Goal: Information Seeking & Learning: Learn about a topic

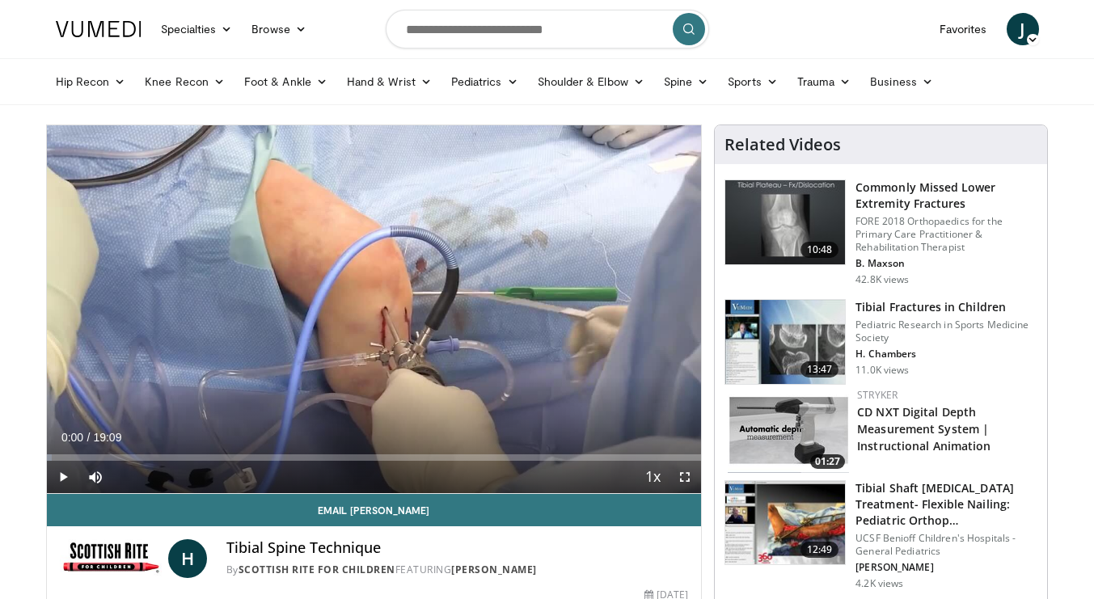
click at [65, 481] on span "Video Player" at bounding box center [63, 477] width 32 height 32
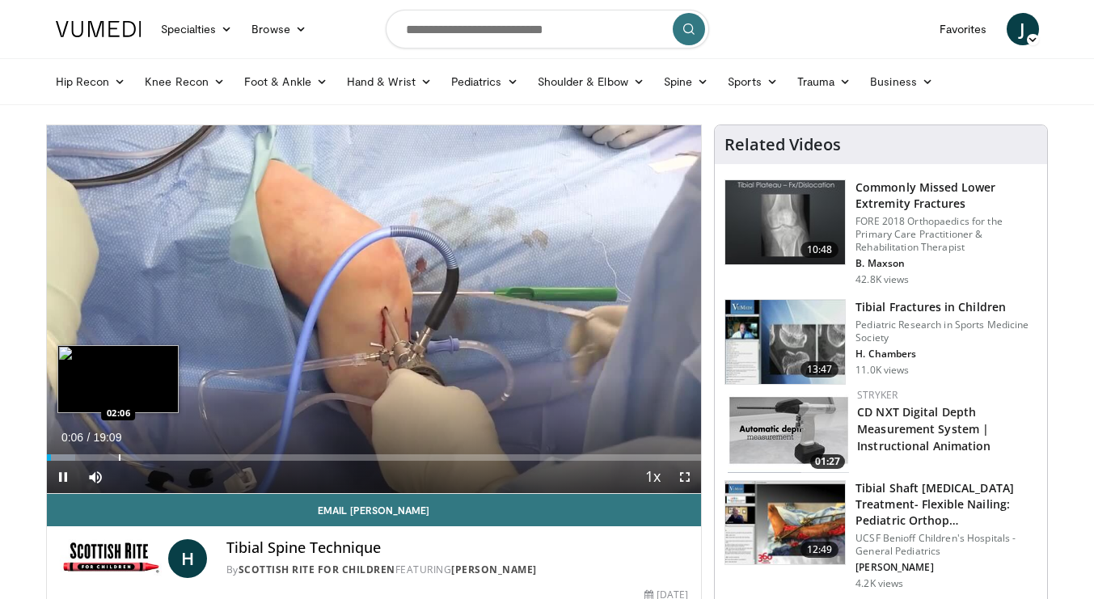
click at [119, 454] on div "Progress Bar" at bounding box center [120, 457] width 2 height 6
click at [148, 453] on div "Loaded : 15.50% 02:06 02:33" at bounding box center [374, 453] width 655 height 15
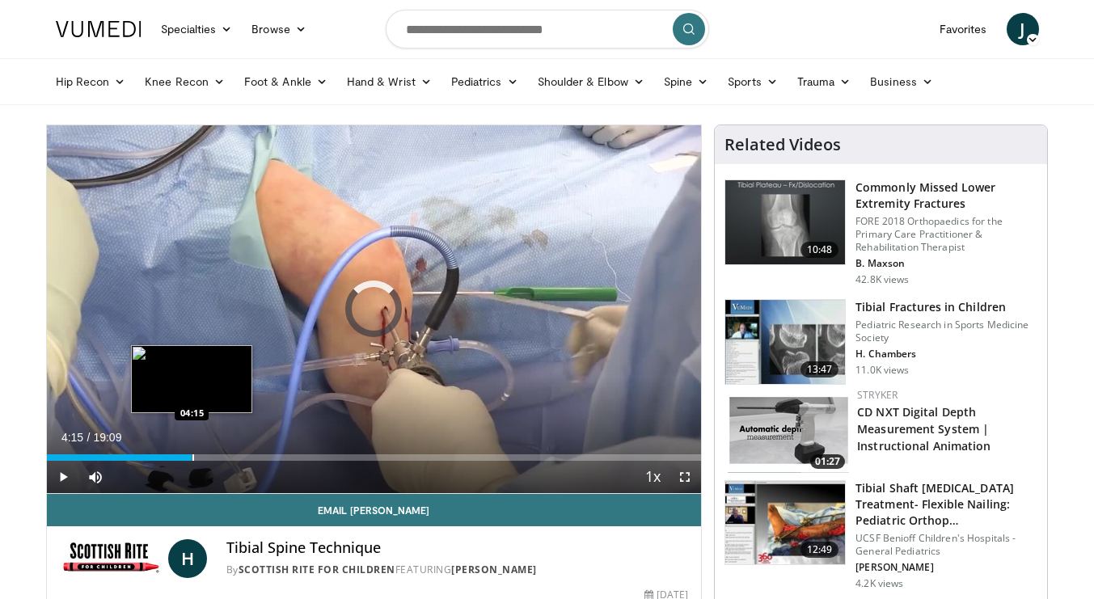
click at [192, 458] on div "Progress Bar" at bounding box center [193, 457] width 2 height 6
click at [209, 460] on div "Progress Bar" at bounding box center [210, 457] width 2 height 6
click at [222, 454] on div "Progress Bar" at bounding box center [223, 457] width 2 height 6
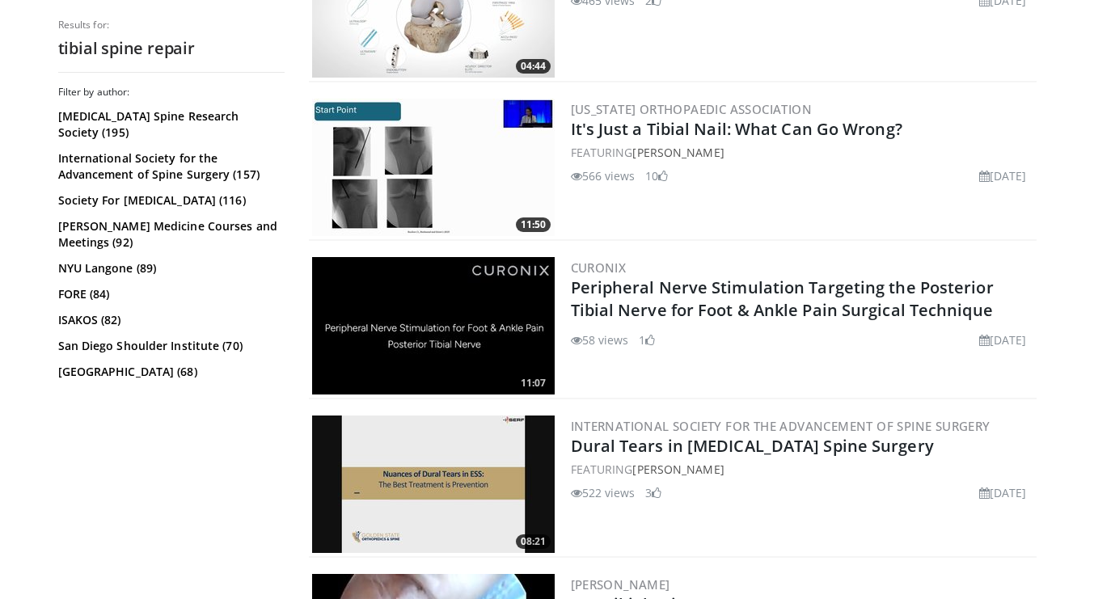
scroll to position [2720, 0]
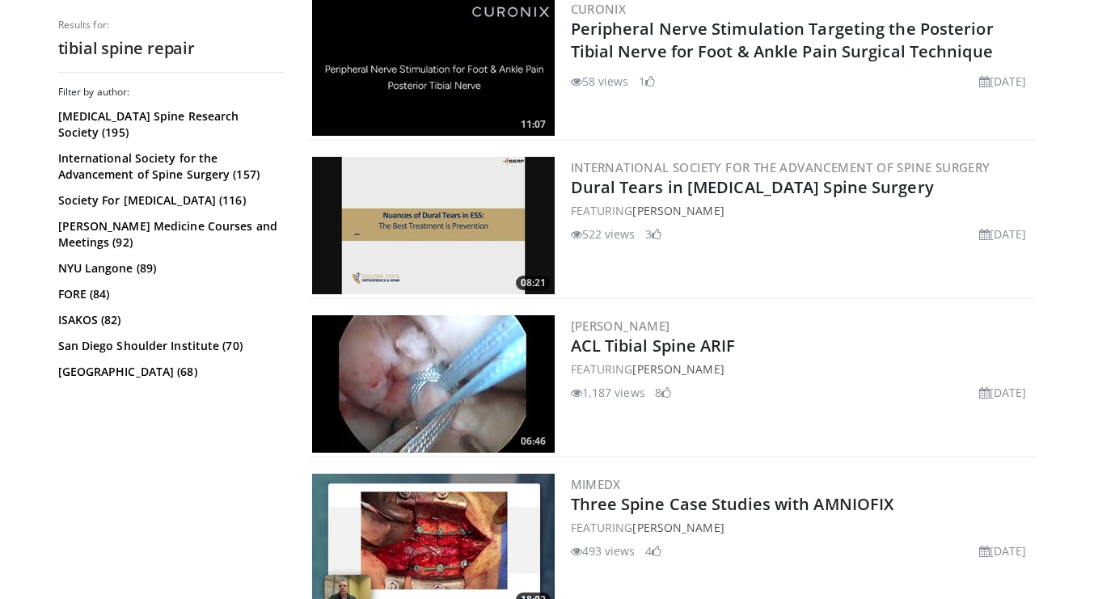
click at [421, 369] on img at bounding box center [433, 383] width 243 height 137
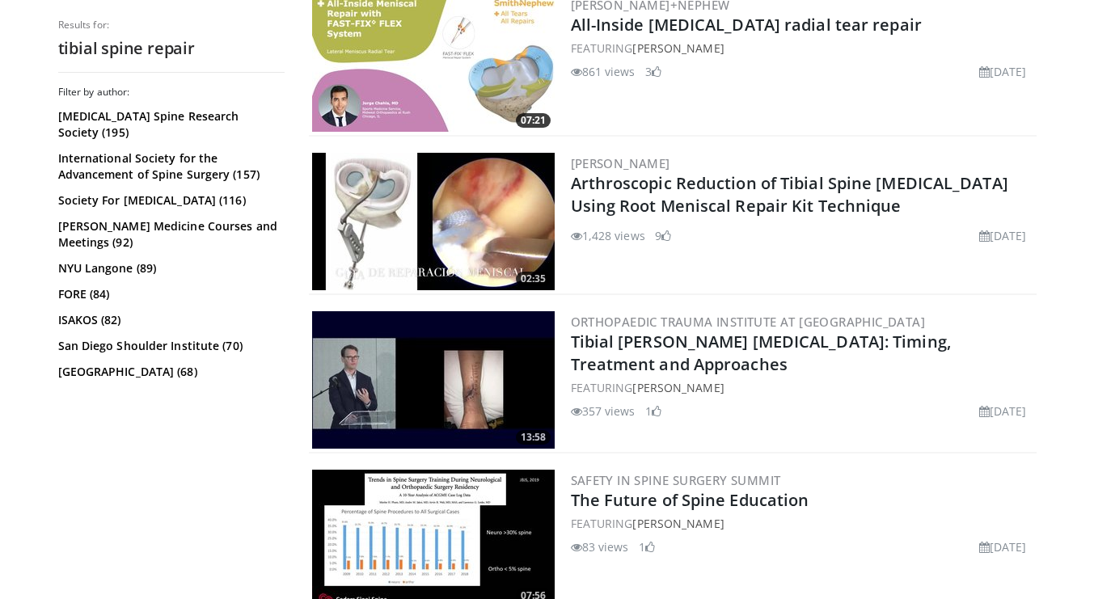
scroll to position [3518, 0]
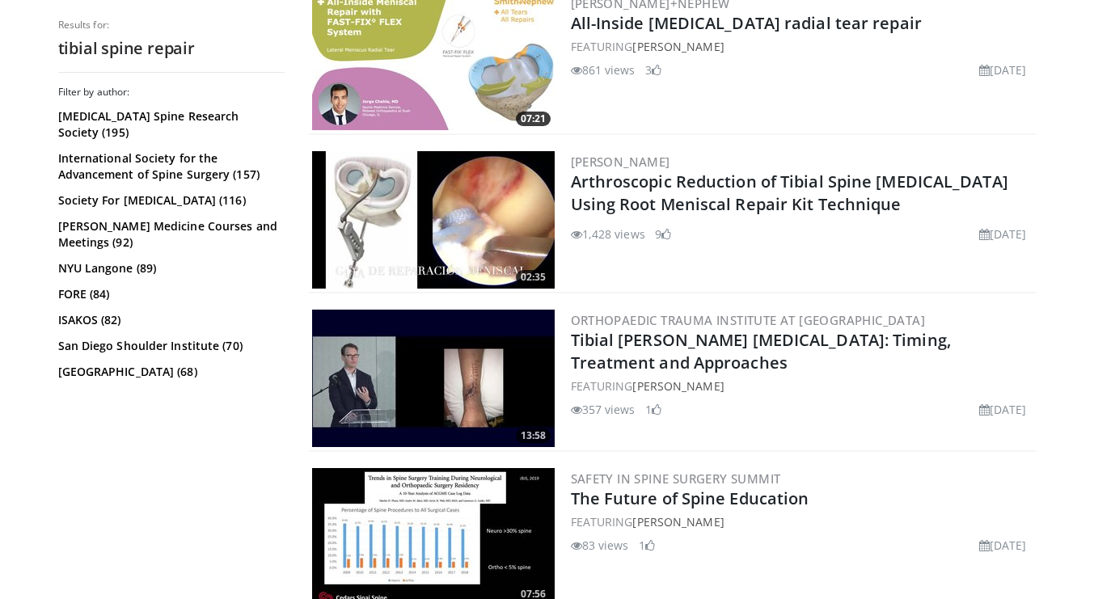
click at [446, 235] on img at bounding box center [433, 219] width 243 height 137
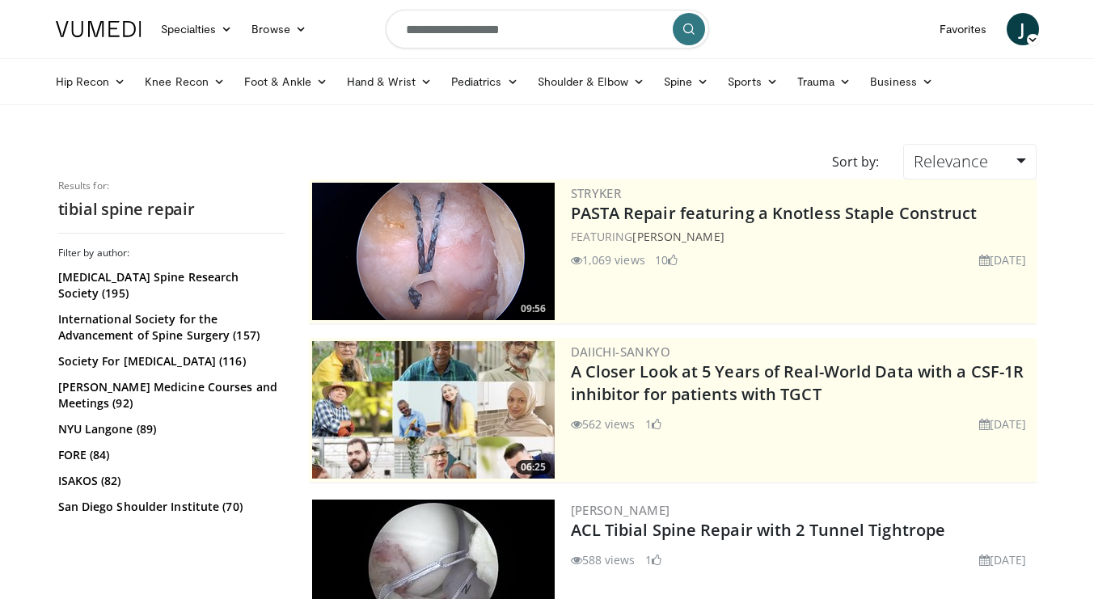
scroll to position [0, 0]
drag, startPoint x: 437, startPoint y: 31, endPoint x: 387, endPoint y: 23, distance: 50.8
click at [387, 23] on input "**********" at bounding box center [547, 29] width 323 height 39
drag, startPoint x: 521, startPoint y: 36, endPoint x: 285, endPoint y: 26, distance: 236.3
click at [280, 28] on nav "Specialties Adult & Family Medicine Allergy, Asthma, Immunology Anesthesiology …" at bounding box center [547, 29] width 1003 height 58
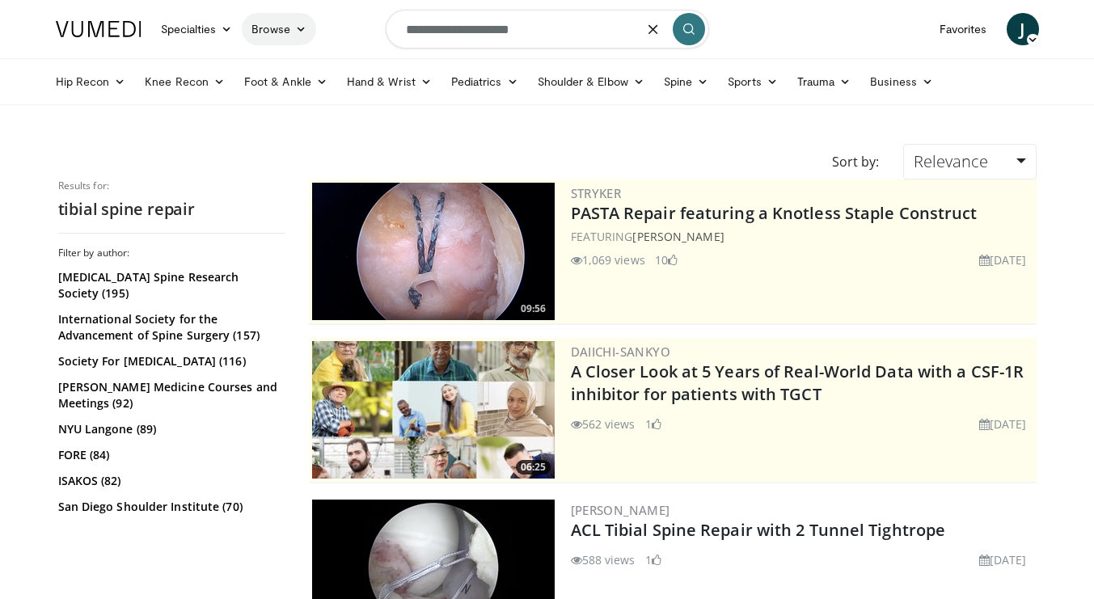
type input "**********"
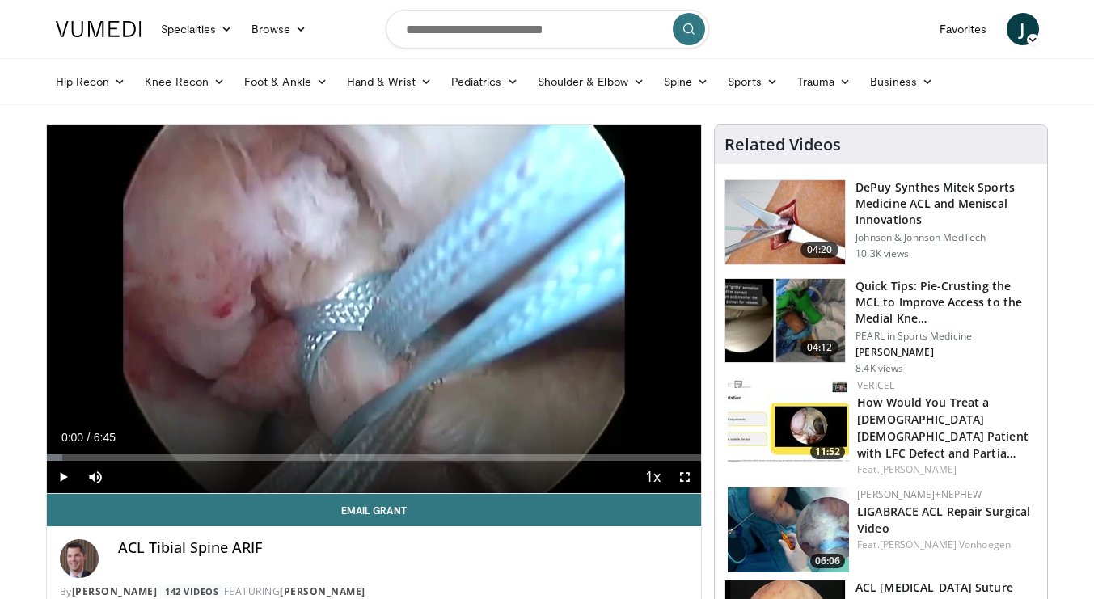
click at [62, 471] on span "Video Player" at bounding box center [63, 477] width 32 height 32
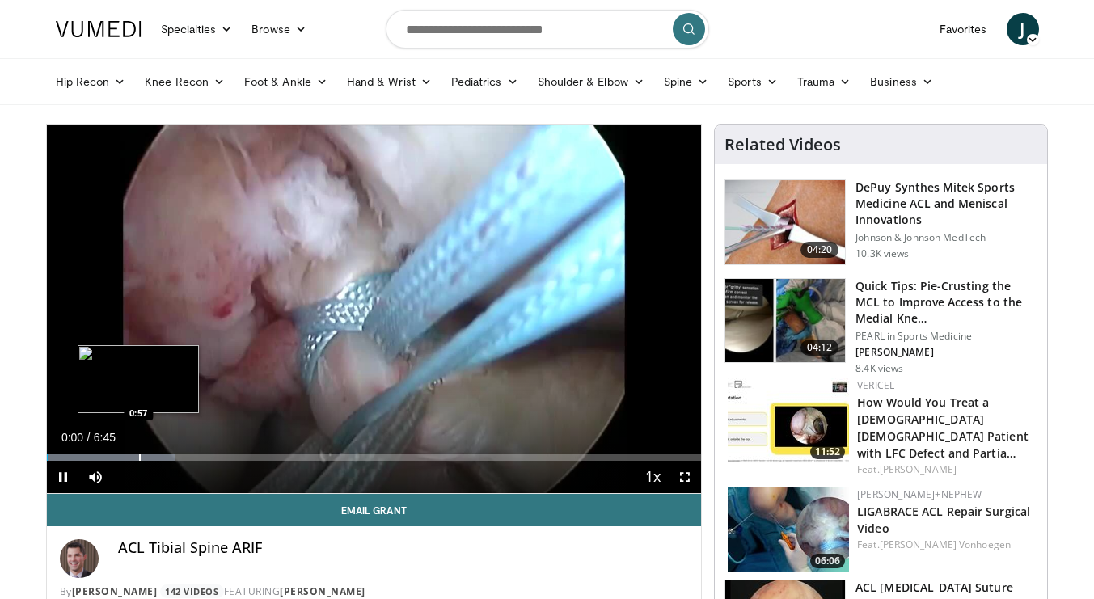
click at [139, 454] on div "Progress Bar" at bounding box center [140, 457] width 2 height 6
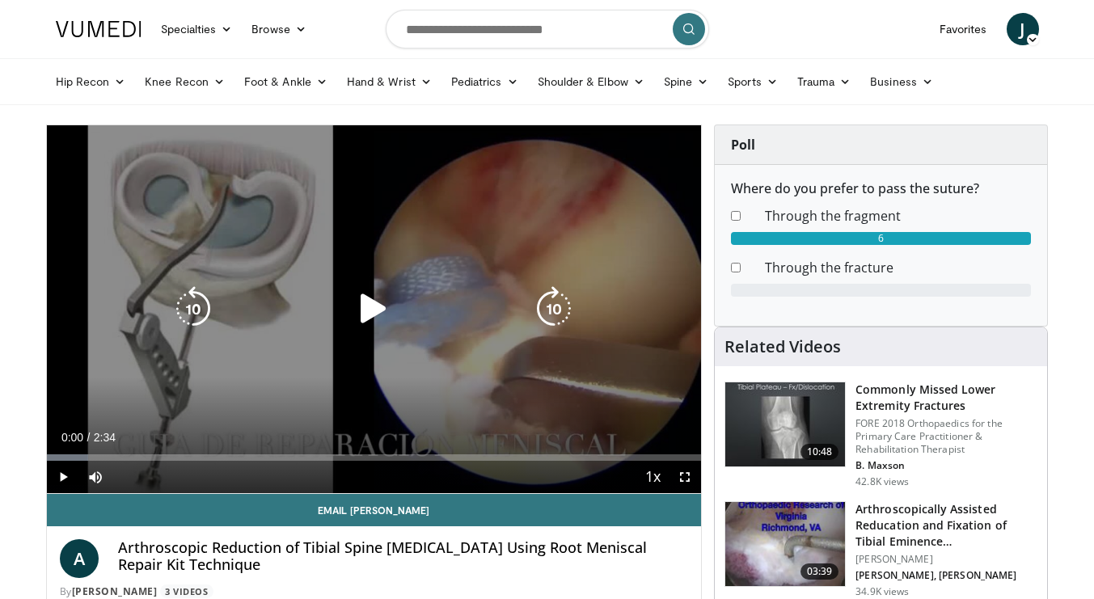
click at [383, 298] on icon "Video Player" at bounding box center [373, 308] width 45 height 45
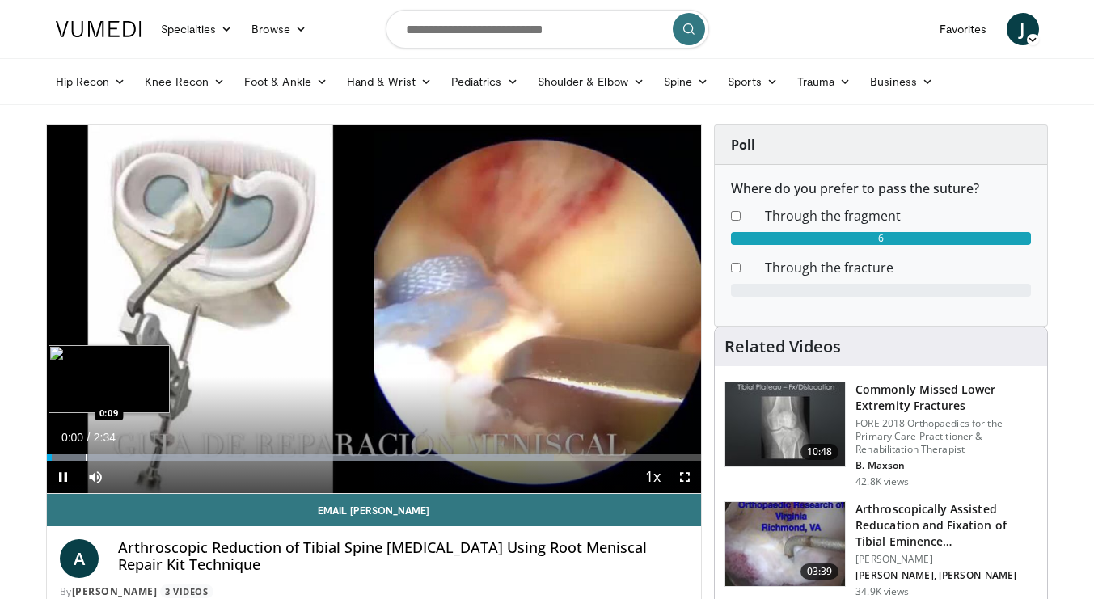
click at [86, 454] on div "Progress Bar" at bounding box center [87, 457] width 2 height 6
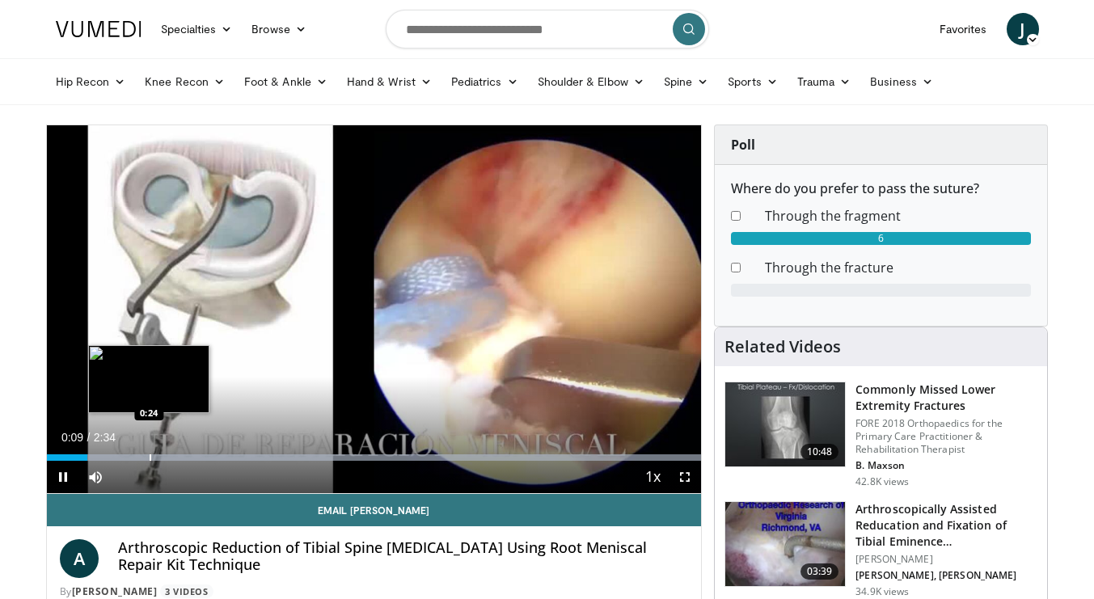
click at [150, 454] on div "Progress Bar" at bounding box center [151, 457] width 2 height 6
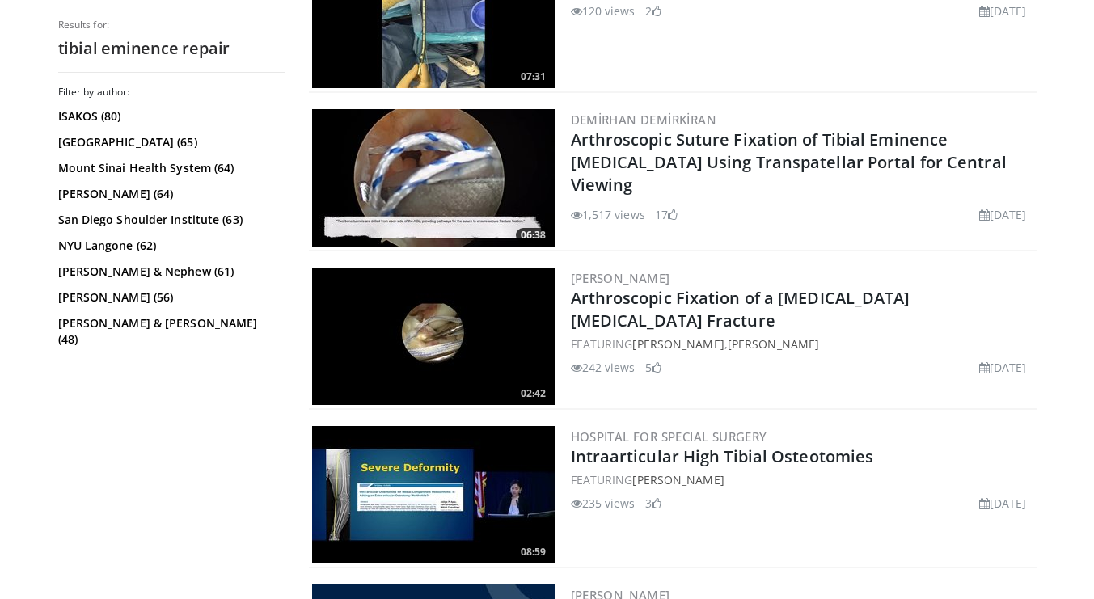
scroll to position [867, 0]
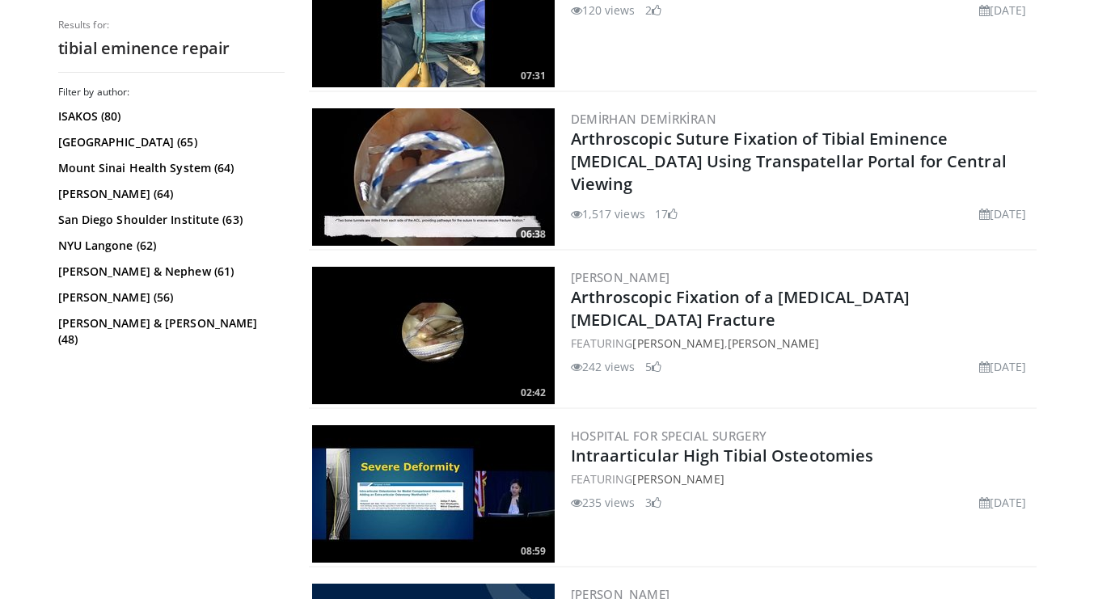
click at [391, 170] on img at bounding box center [433, 176] width 243 height 137
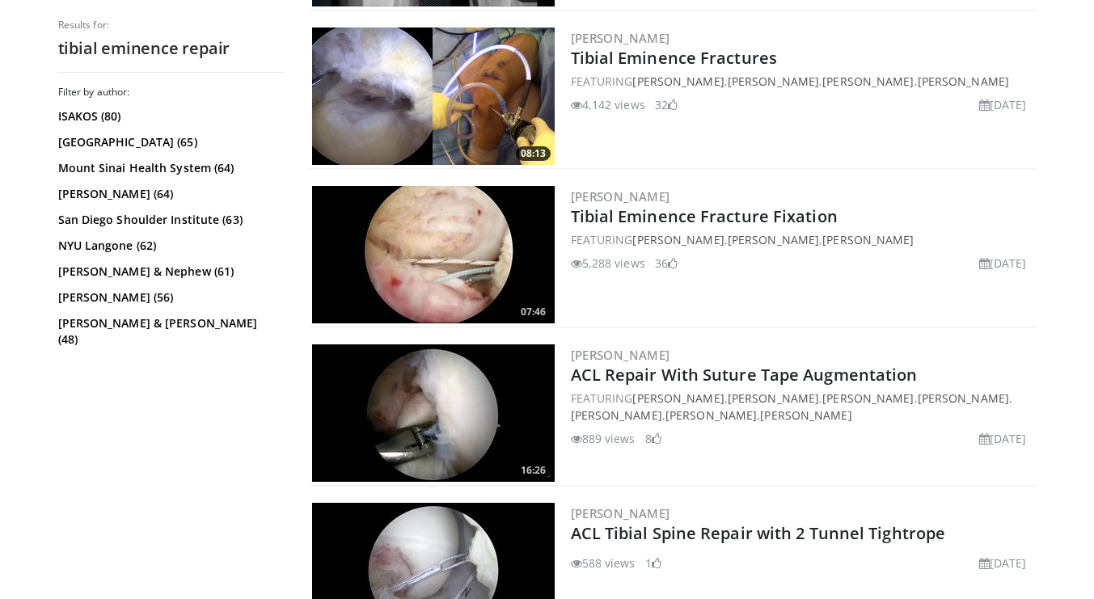
scroll to position [1858, 0]
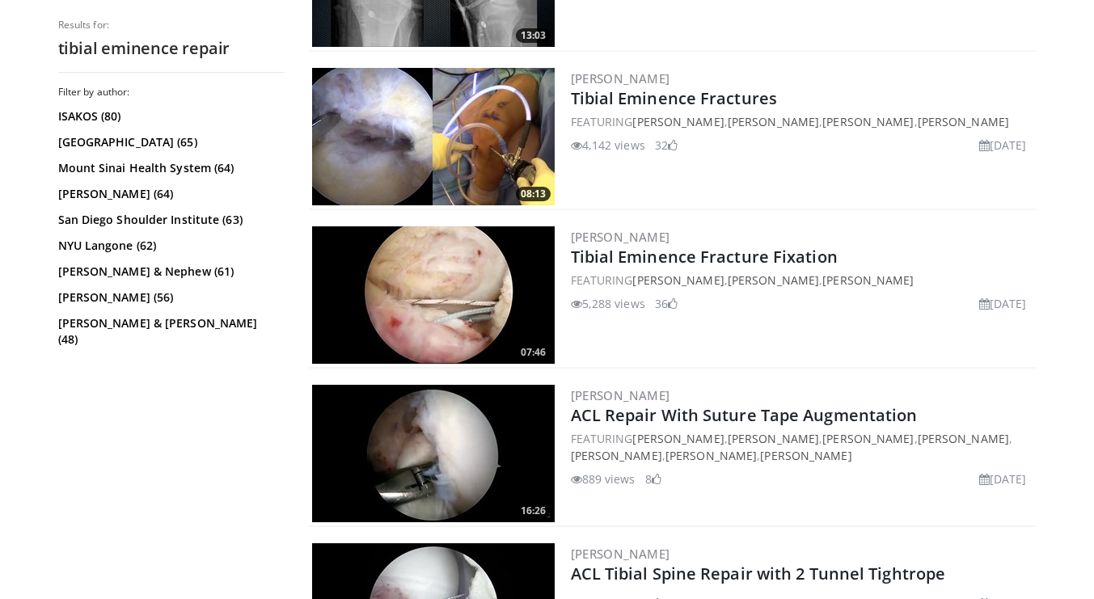
click at [431, 242] on img at bounding box center [433, 294] width 243 height 137
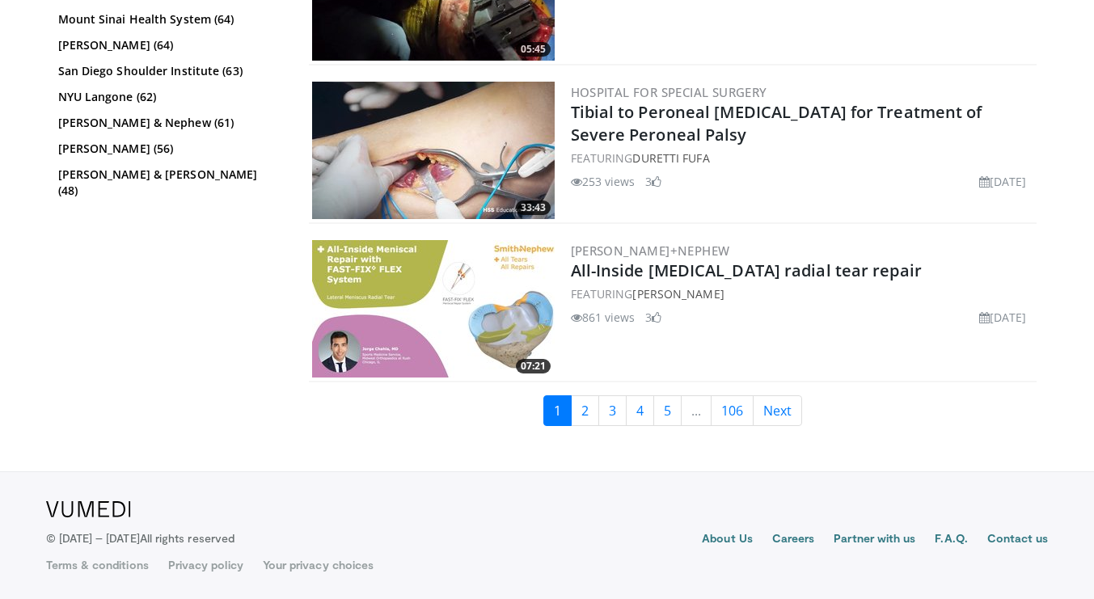
scroll to position [4063, 0]
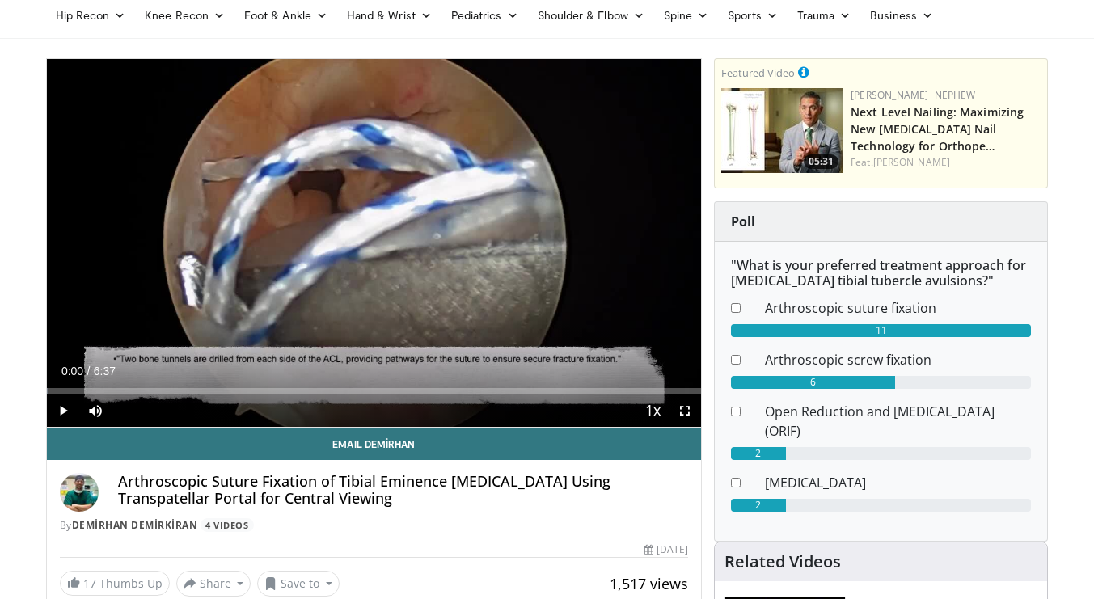
scroll to position [65, 0]
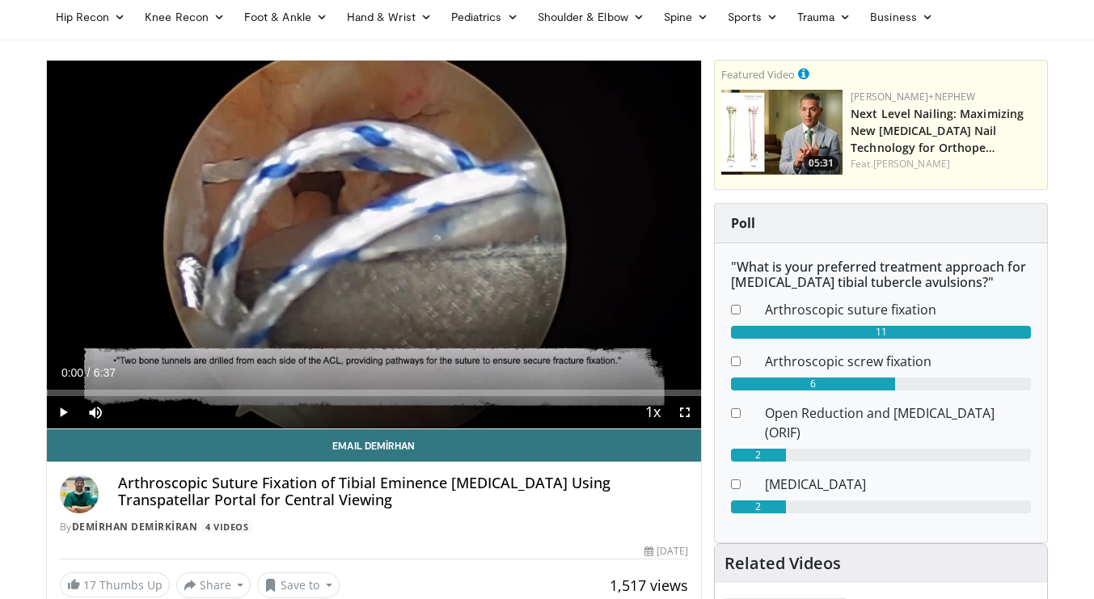
click at [60, 411] on span "Video Player" at bounding box center [63, 412] width 32 height 32
click at [89, 395] on div "Progress Bar" at bounding box center [90, 393] width 2 height 6
click at [177, 390] on div "Progress Bar" at bounding box center [178, 393] width 2 height 6
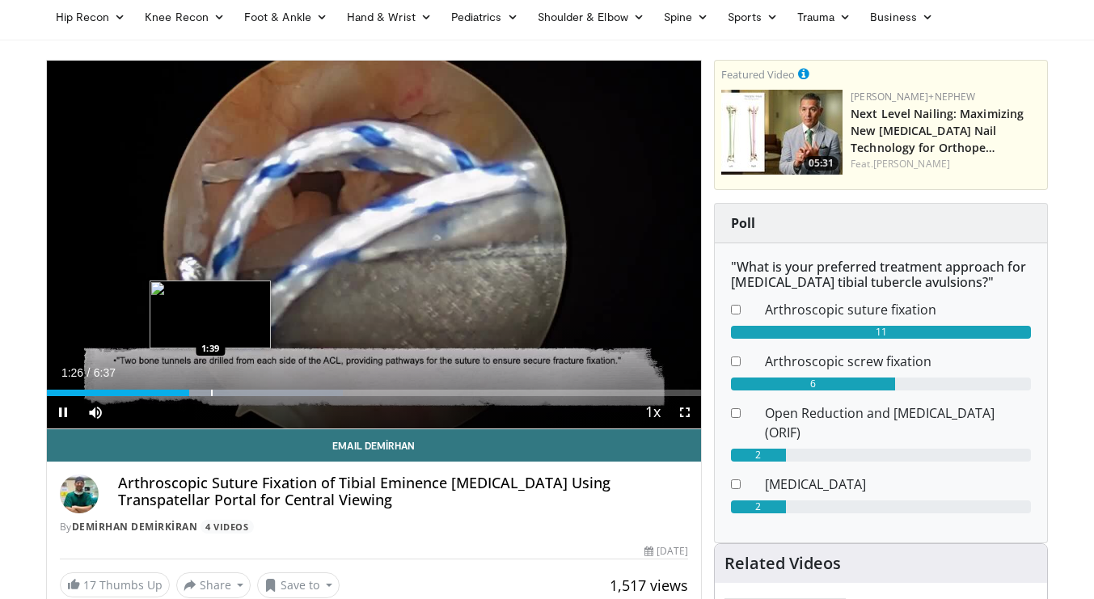
click at [211, 390] on div "Progress Bar" at bounding box center [212, 393] width 2 height 6
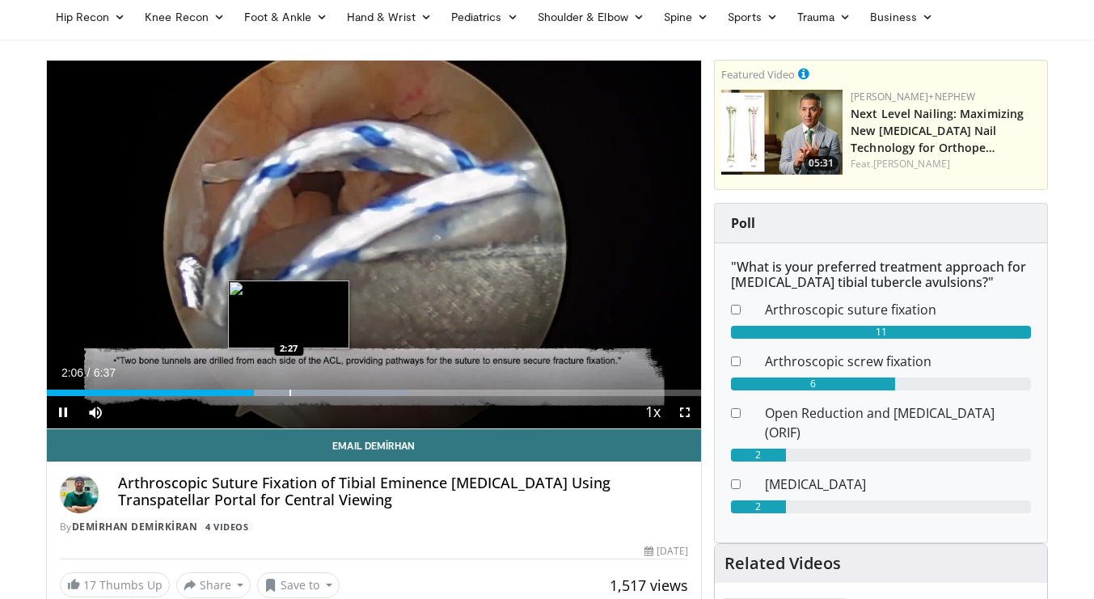
click at [289, 391] on div "Progress Bar" at bounding box center [290, 393] width 2 height 6
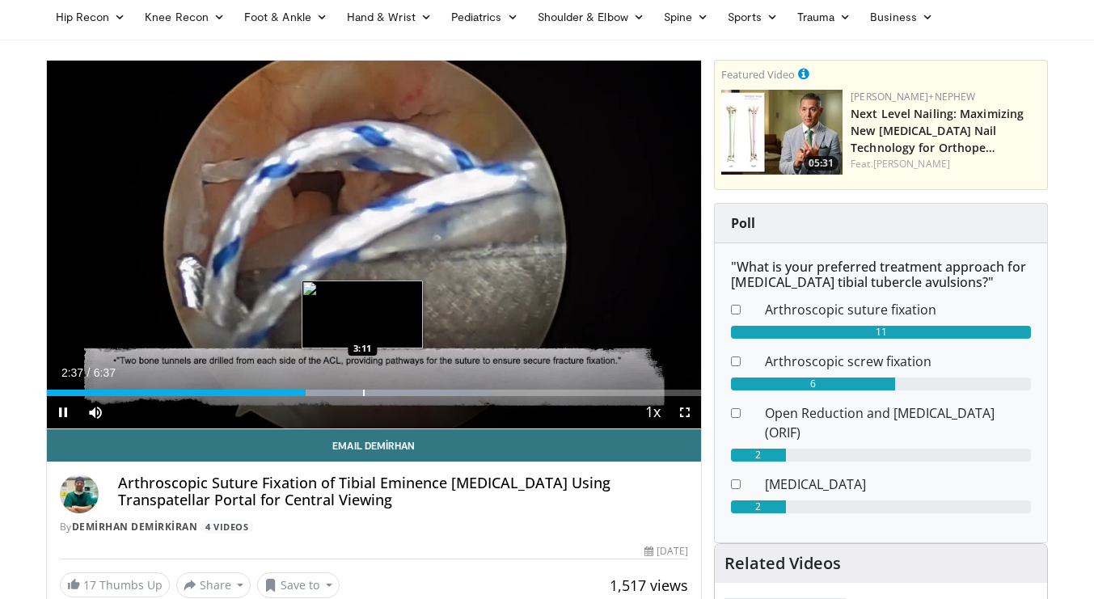
click at [363, 391] on div "Progress Bar" at bounding box center [364, 393] width 2 height 6
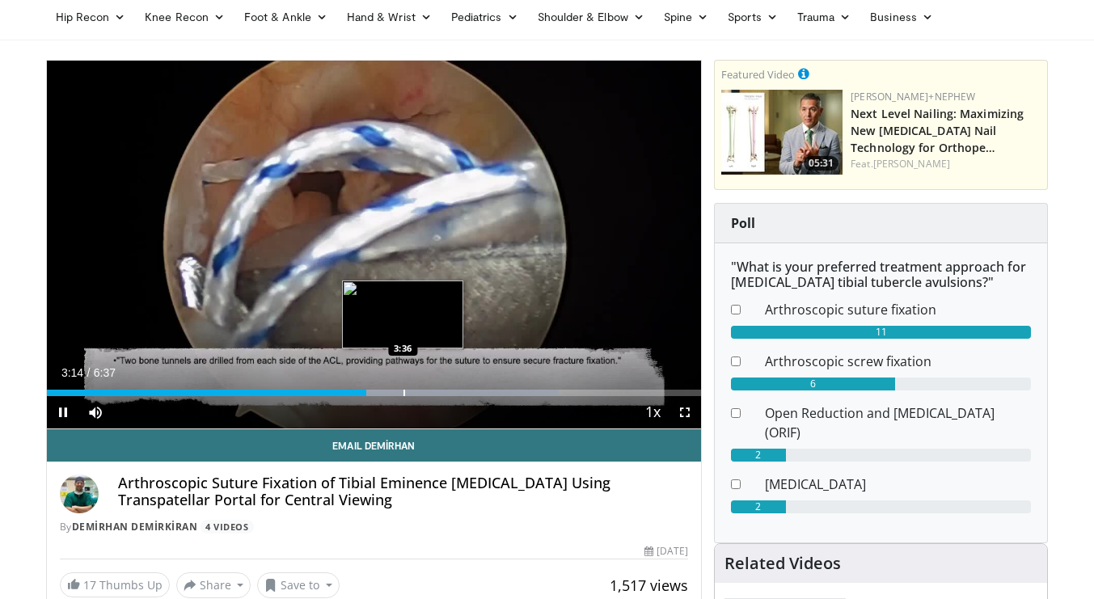
click at [403, 392] on div "Progress Bar" at bounding box center [404, 393] width 2 height 6
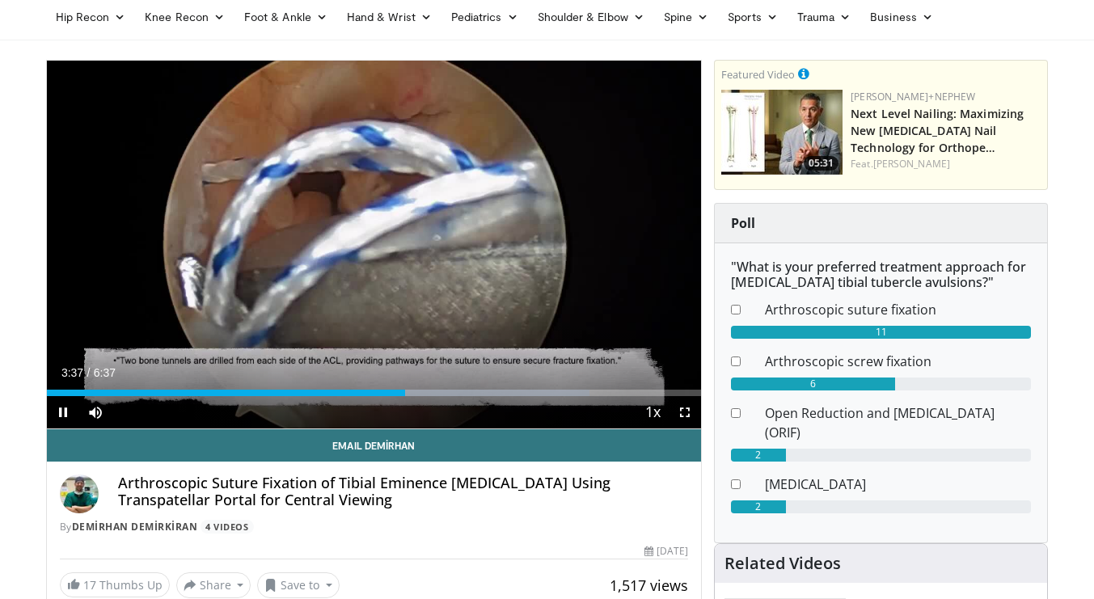
click at [447, 396] on div "Current Time 3:37 / Duration 6:37 Pause Skip Backward Skip Forward Mute 100% Lo…" at bounding box center [374, 412] width 655 height 32
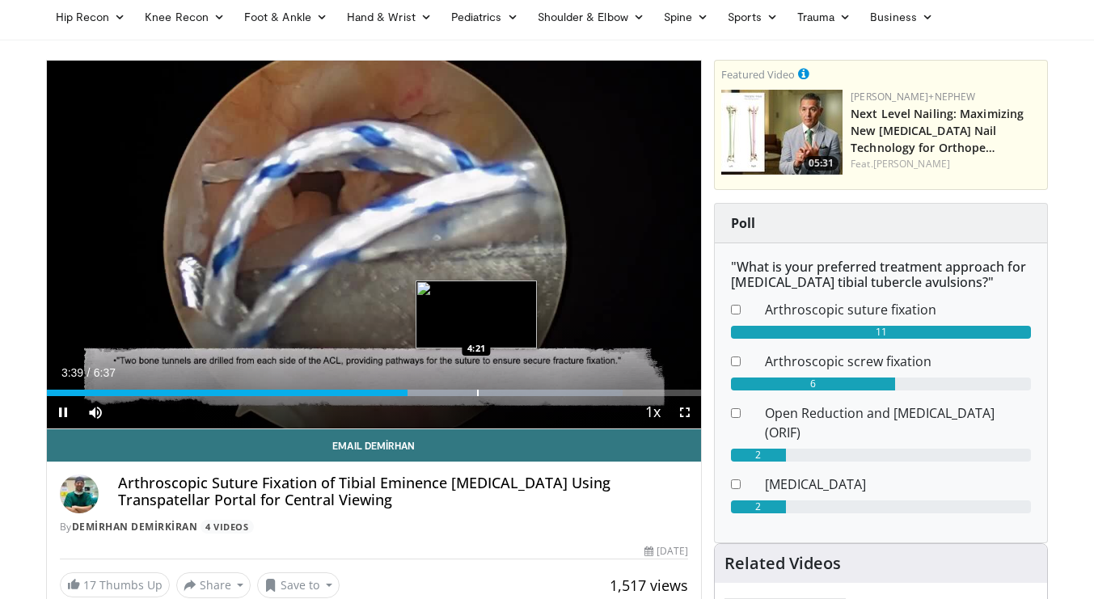
click at [477, 391] on div "Progress Bar" at bounding box center [478, 393] width 2 height 6
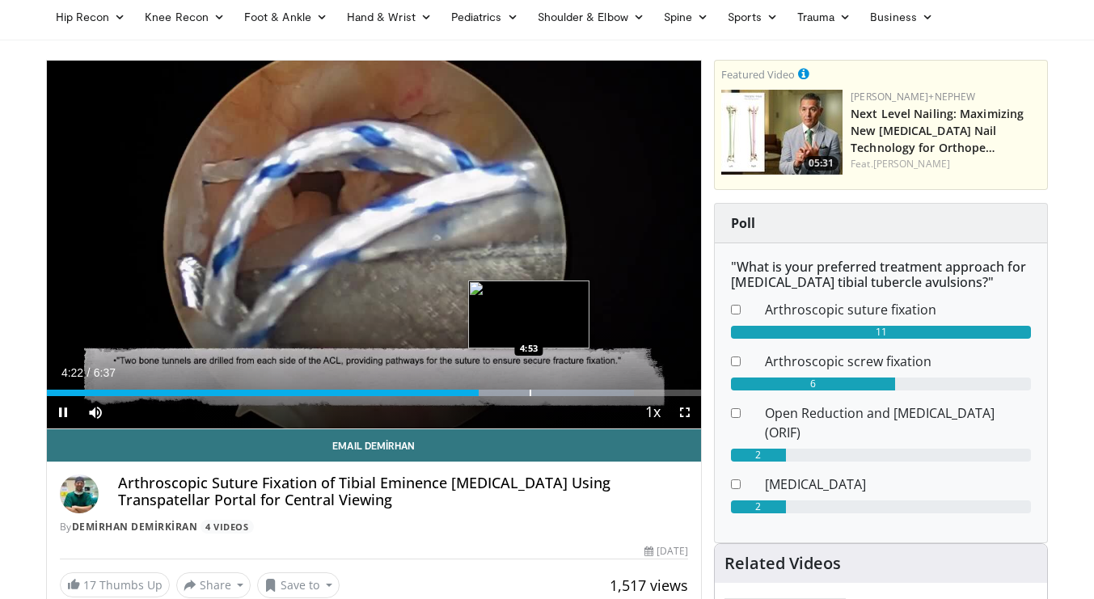
click at [530, 390] on div "Progress Bar" at bounding box center [531, 393] width 2 height 6
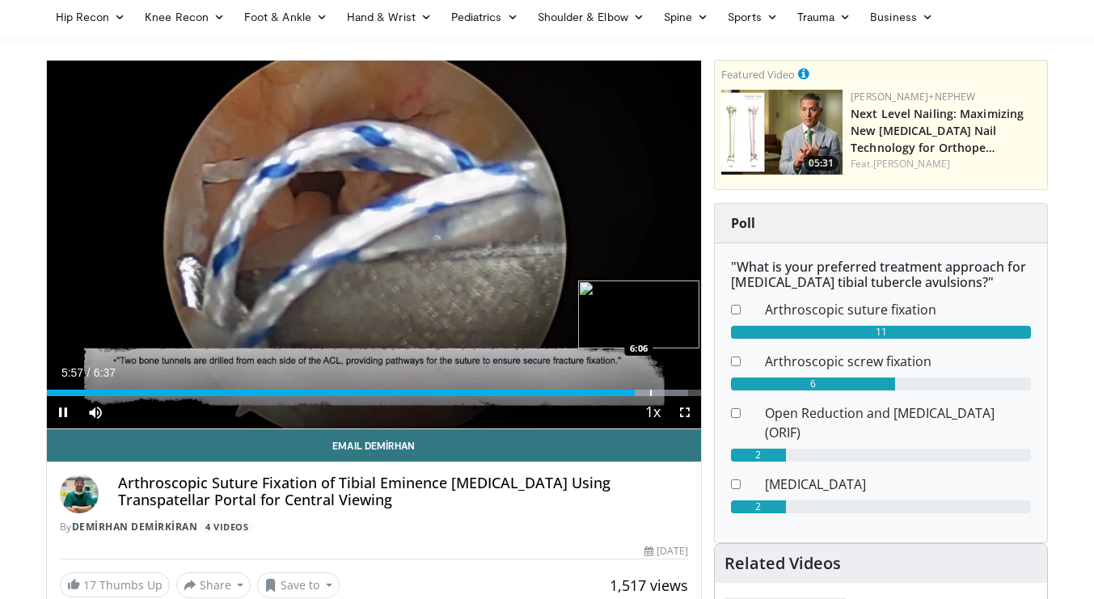
click at [650, 390] on div "Progress Bar" at bounding box center [651, 393] width 2 height 6
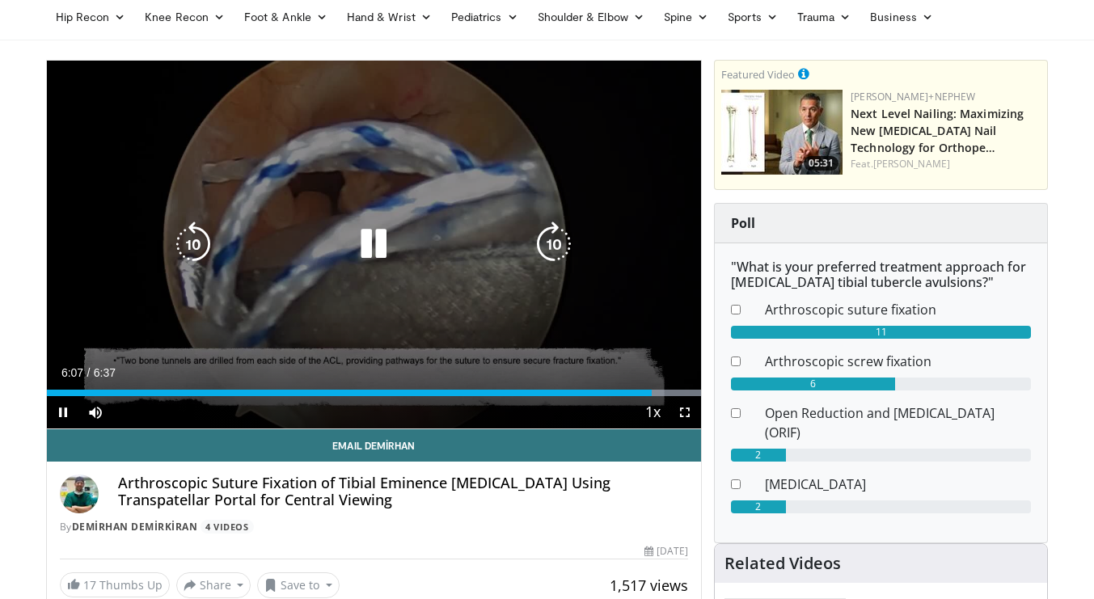
click at [664, 394] on div "Progress Bar" at bounding box center [590, 393] width 222 height 6
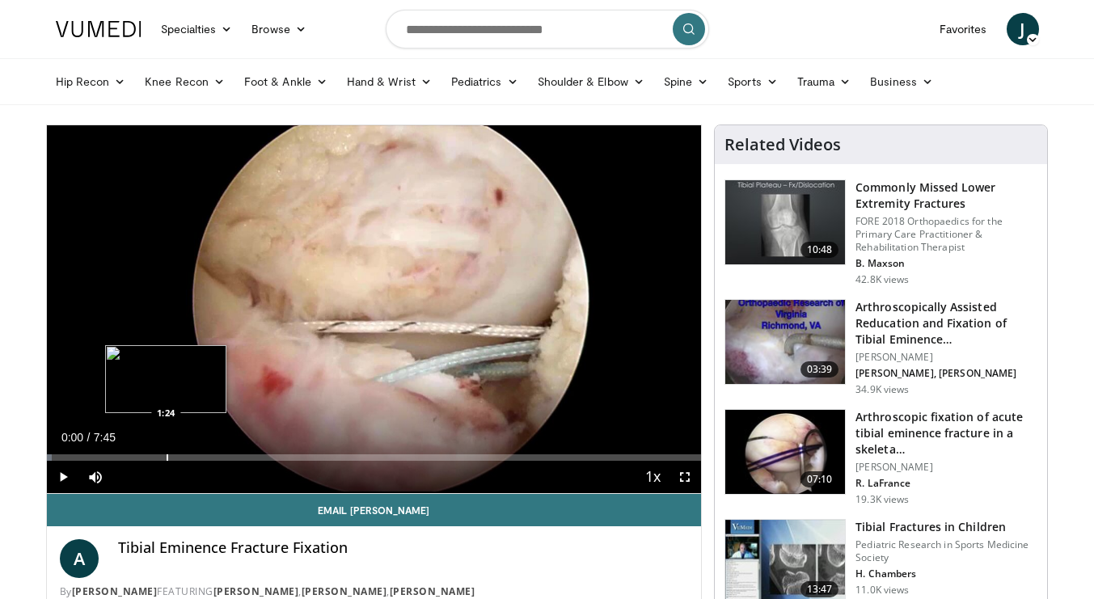
click at [167, 456] on div "Progress Bar" at bounding box center [168, 457] width 2 height 6
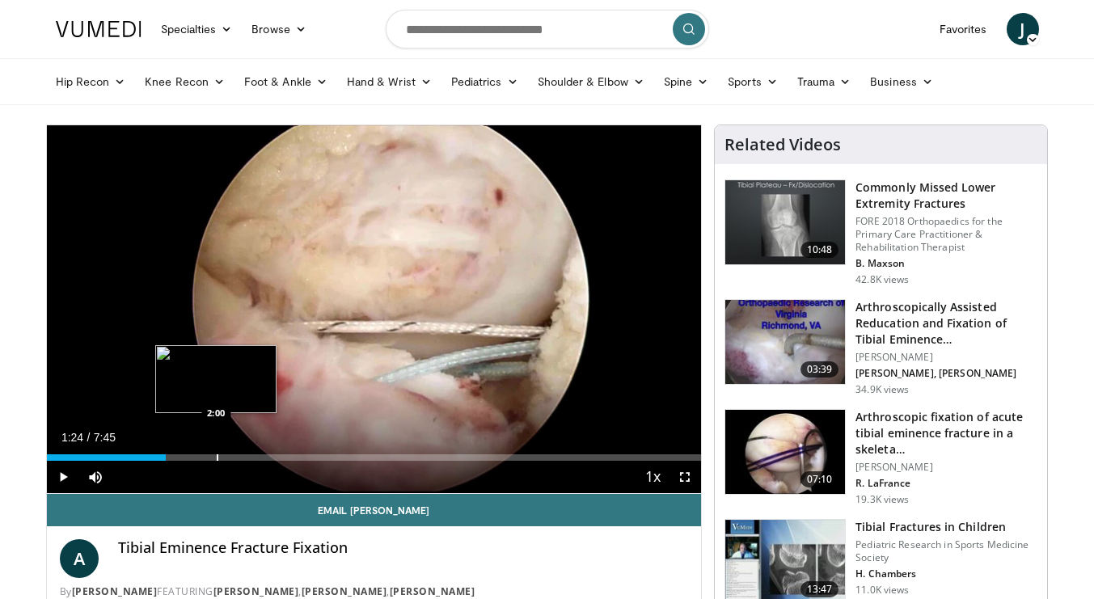
click at [216, 450] on div "Loaded : 17.84% 1:24 2:00" at bounding box center [374, 453] width 655 height 15
click at [226, 459] on div "Progress Bar" at bounding box center [227, 457] width 2 height 6
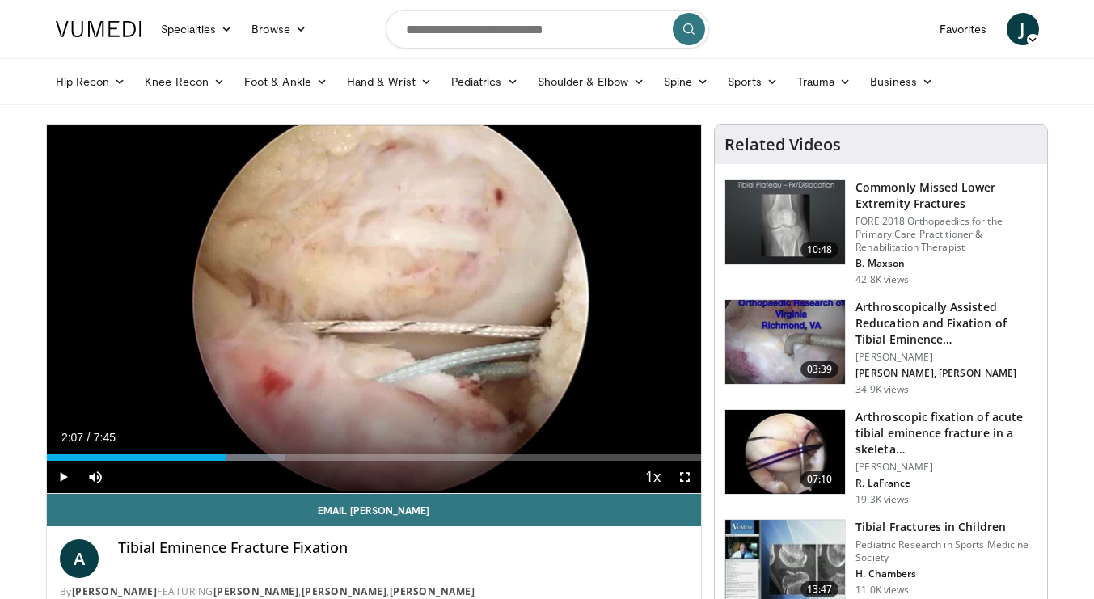
click at [254, 465] on div "Current Time 2:07 / Duration 7:45 Play Skip Backward Skip Forward Mute Loaded :…" at bounding box center [374, 477] width 655 height 32
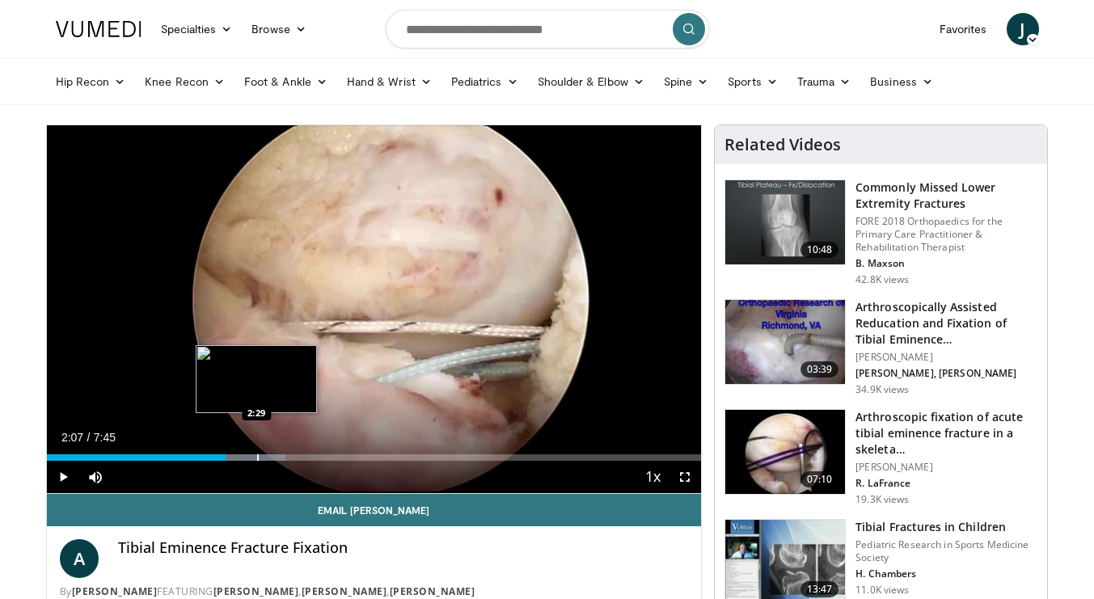
click at [257, 457] on div "Progress Bar" at bounding box center [258, 457] width 2 height 6
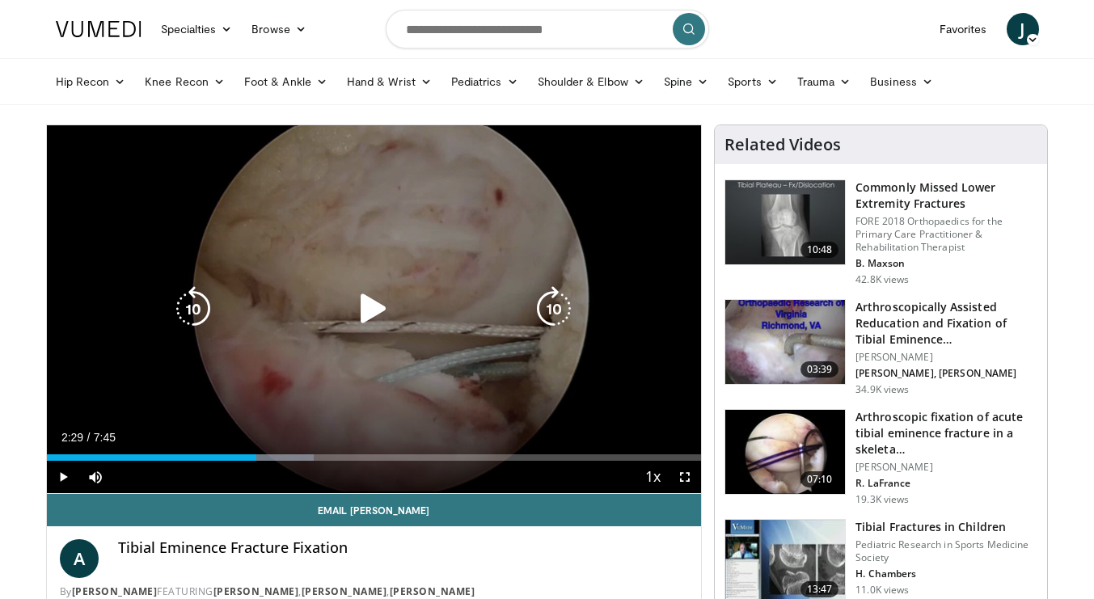
click at [361, 306] on icon "Video Player" at bounding box center [373, 308] width 45 height 45
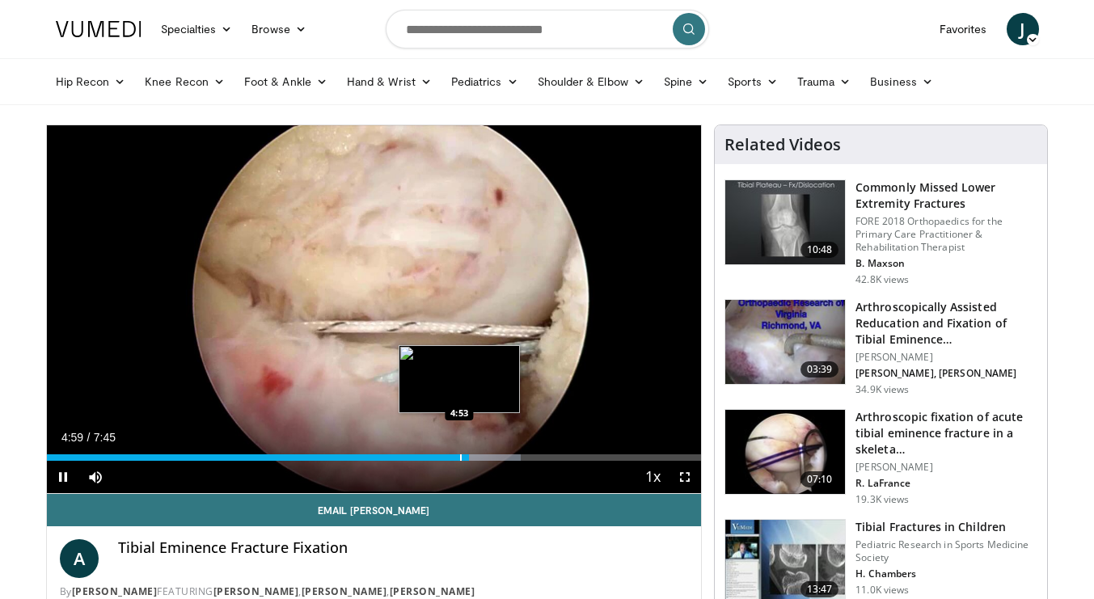
click at [459, 453] on div "Loaded : 72.45% 5:00 4:53" at bounding box center [374, 453] width 655 height 15
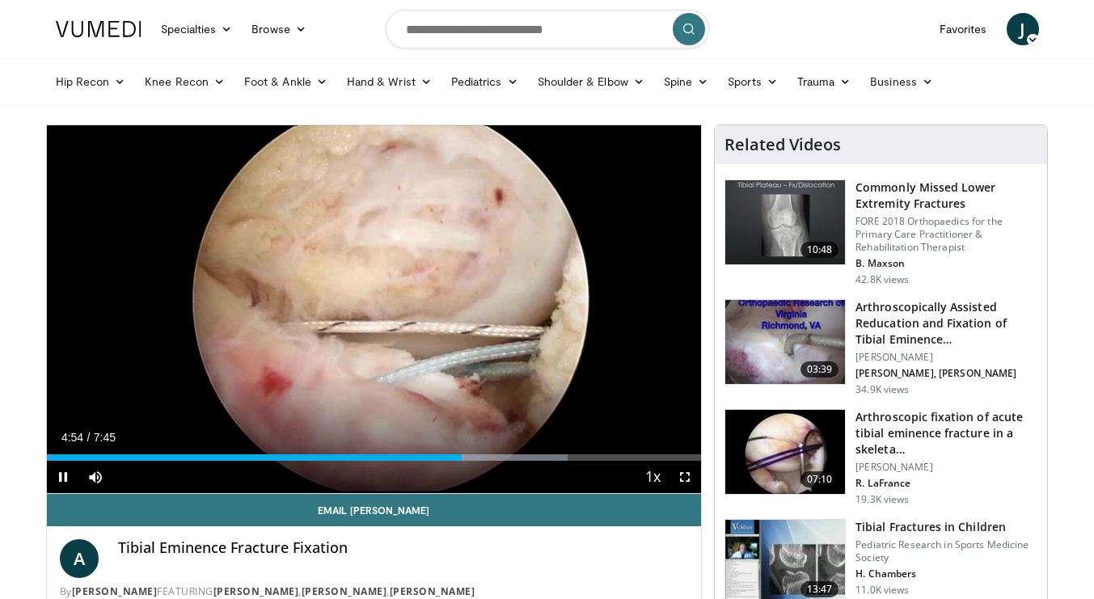
click at [60, 476] on span "Video Player" at bounding box center [63, 477] width 32 height 32
